Goal: Check status: Check status

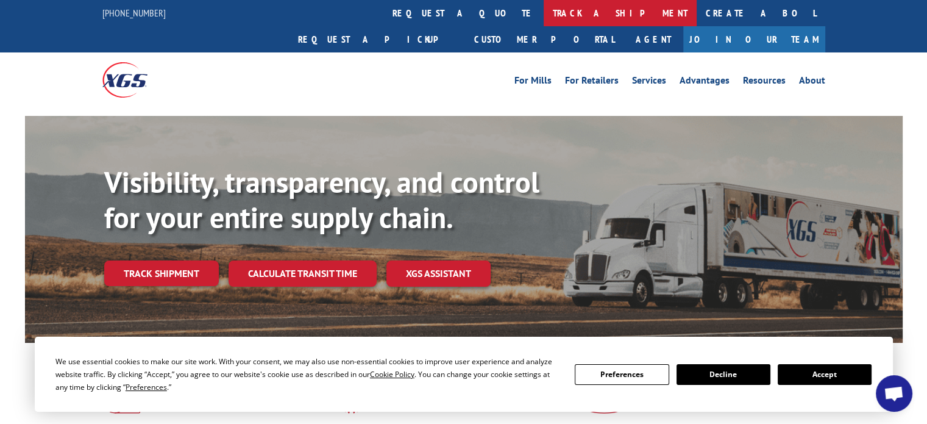
click at [544, 13] on link "track a shipment" at bounding box center [620, 13] width 153 height 26
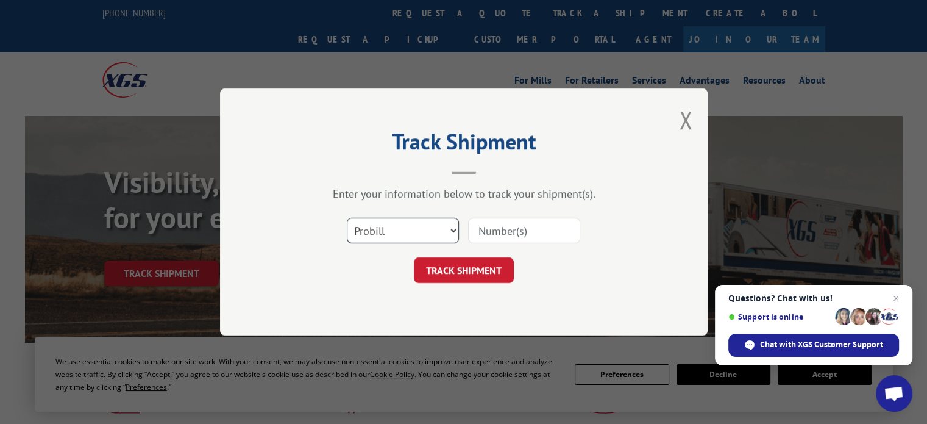
click at [453, 231] on select "Select category... Probill BOL PO" at bounding box center [403, 231] width 112 height 26
click at [492, 231] on input at bounding box center [524, 231] width 112 height 26
paste input "17594493"
type input "17594493"
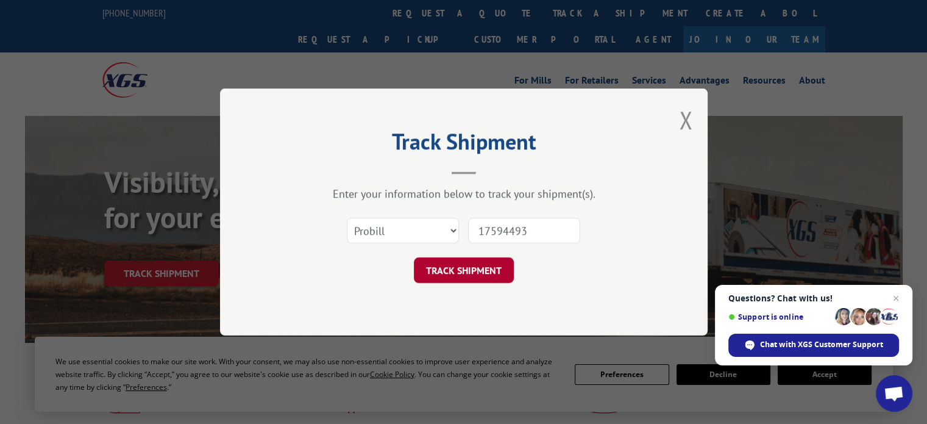
click at [469, 275] on button "TRACK SHIPMENT" at bounding box center [464, 270] width 100 height 26
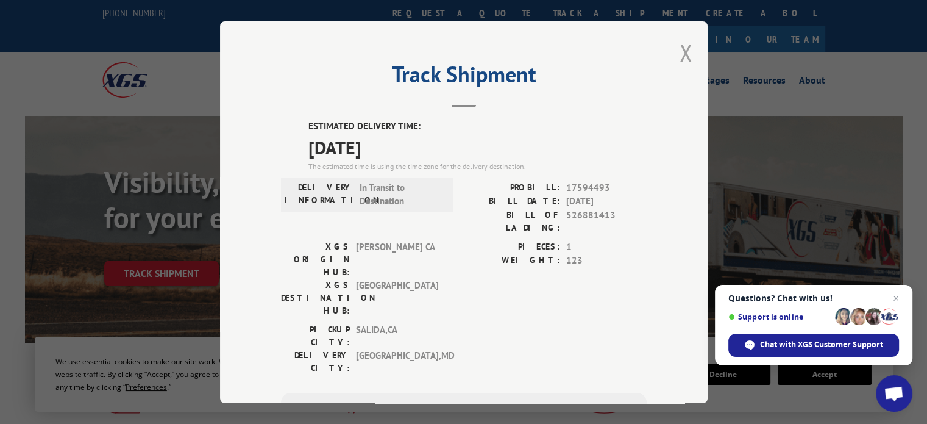
click at [680, 53] on button "Close modal" at bounding box center [685, 53] width 13 height 32
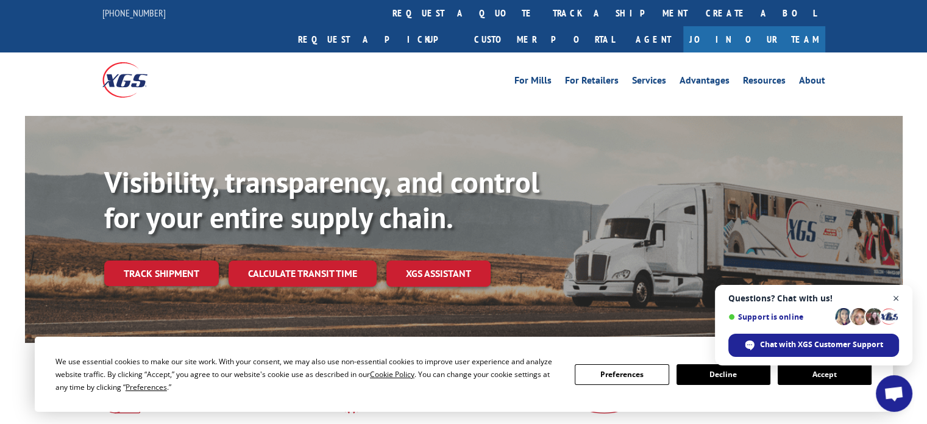
click at [898, 296] on span "Open chat" at bounding box center [896, 298] width 15 height 15
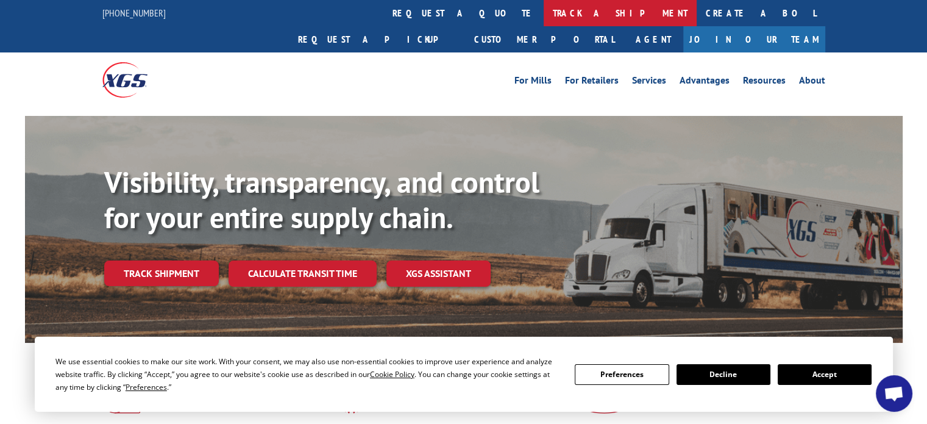
click at [544, 15] on link "track a shipment" at bounding box center [620, 13] width 153 height 26
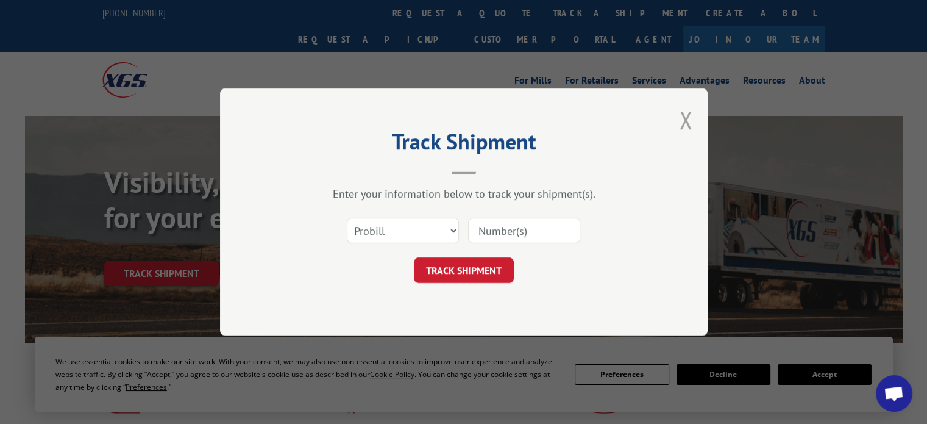
click at [685, 117] on button "Close modal" at bounding box center [685, 120] width 13 height 32
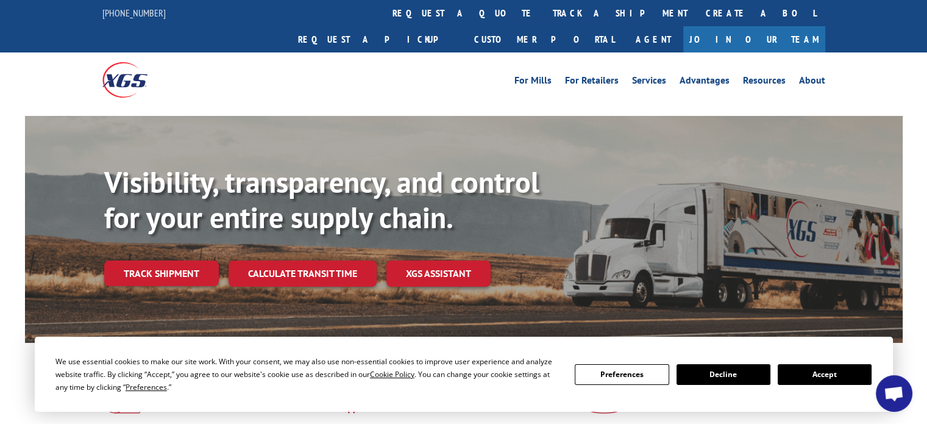
click at [66, 63] on div "For [PERSON_NAME] For Retailers Services Advantages Resources About For [PERSON…" at bounding box center [463, 79] width 927 height 54
